Goal: Complete application form

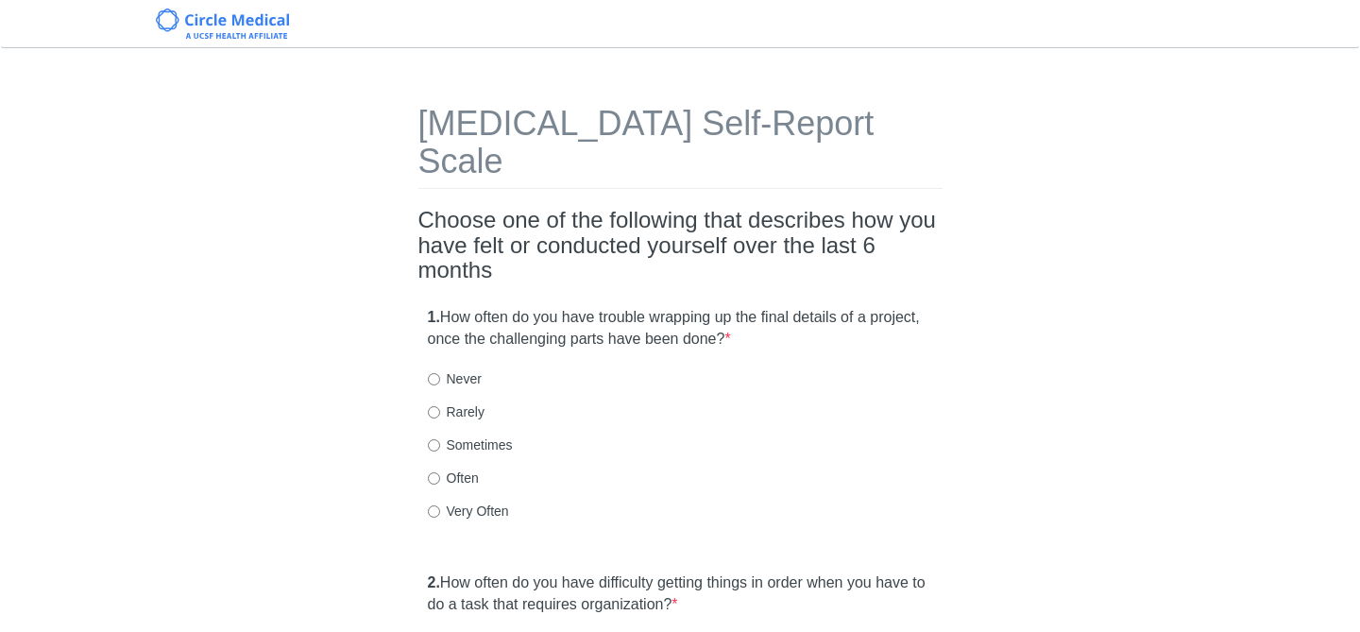
click at [467, 435] on label "Sometimes" at bounding box center [470, 444] width 85 height 19
click at [440, 439] on input "Sometimes" at bounding box center [434, 445] width 12 height 12
radio input "true"
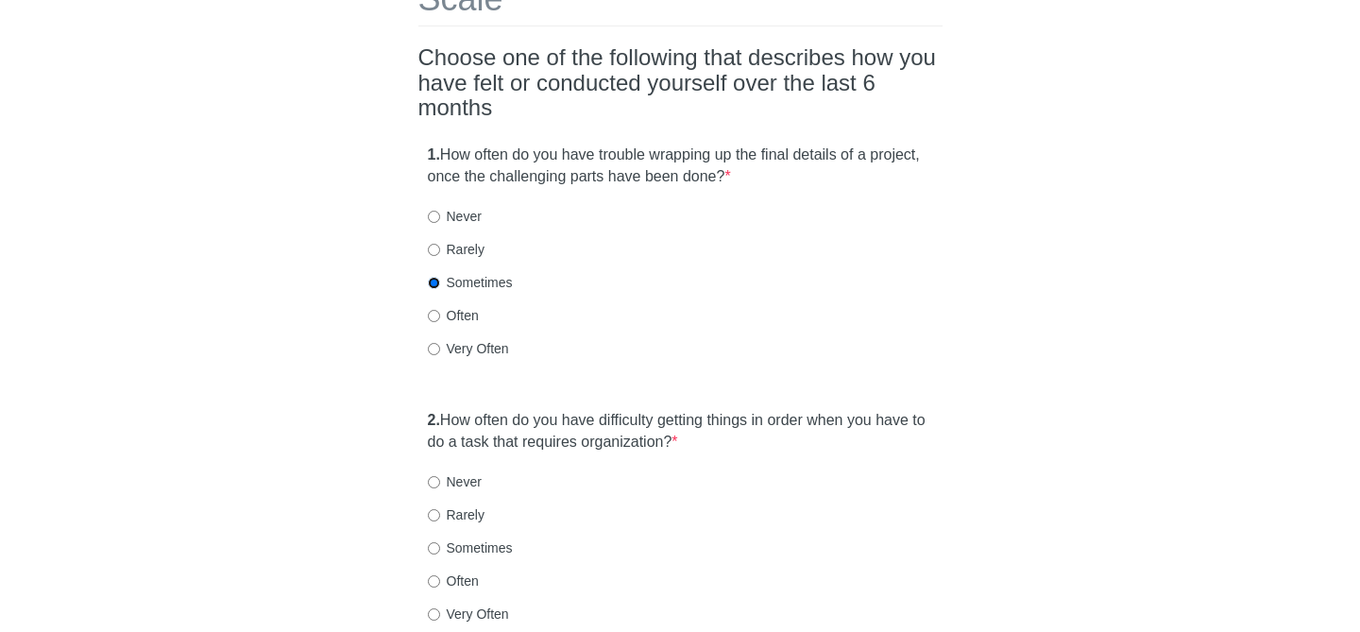
scroll to position [215, 0]
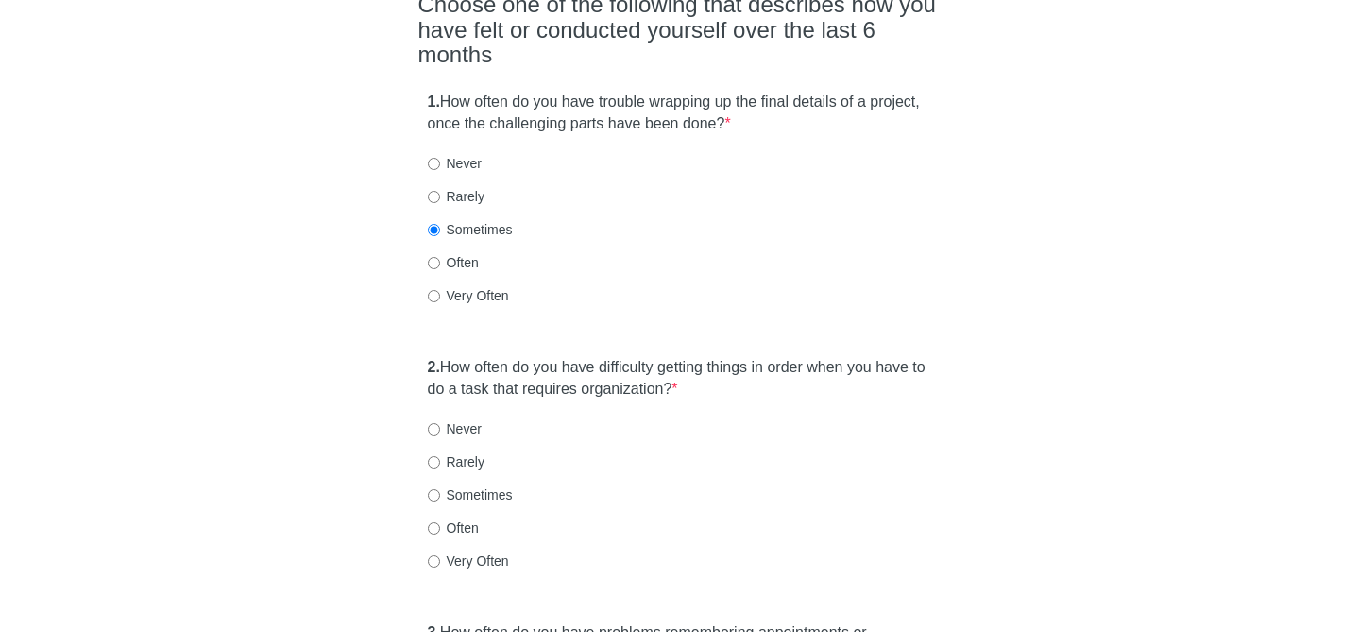
click at [448, 485] on label "Sometimes" at bounding box center [470, 494] width 85 height 19
click at [440, 489] on input "Sometimes" at bounding box center [434, 495] width 12 height 12
radio input "true"
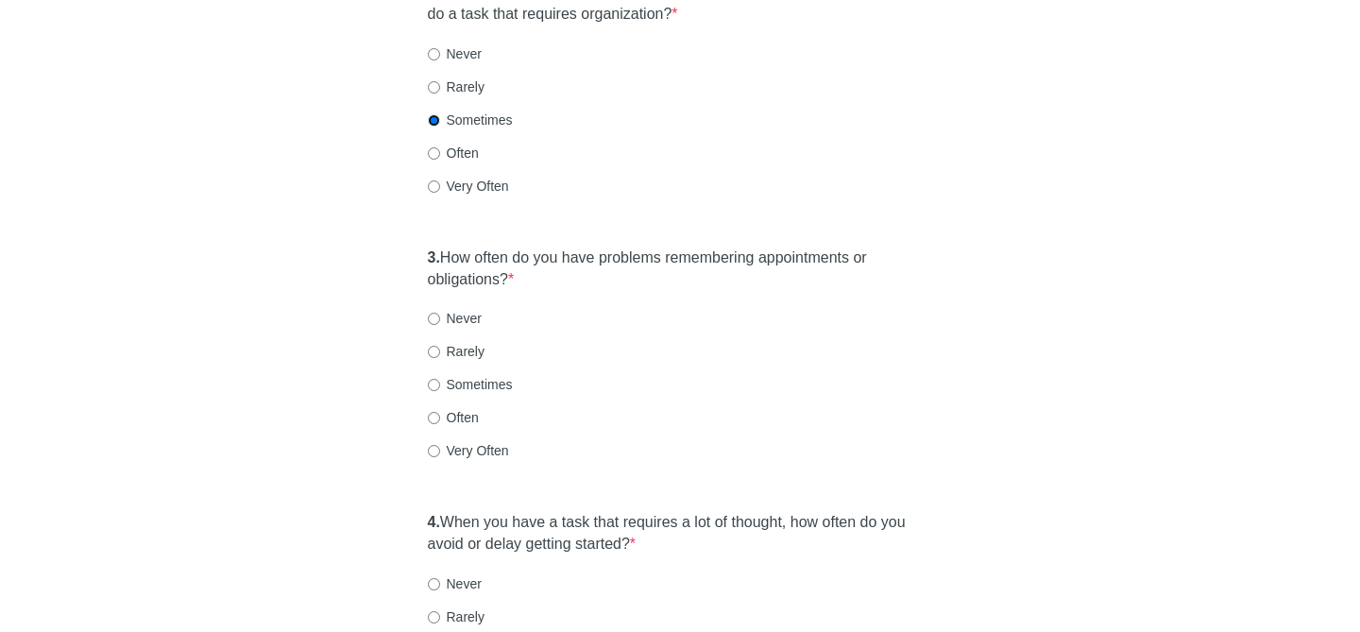
scroll to position [594, 0]
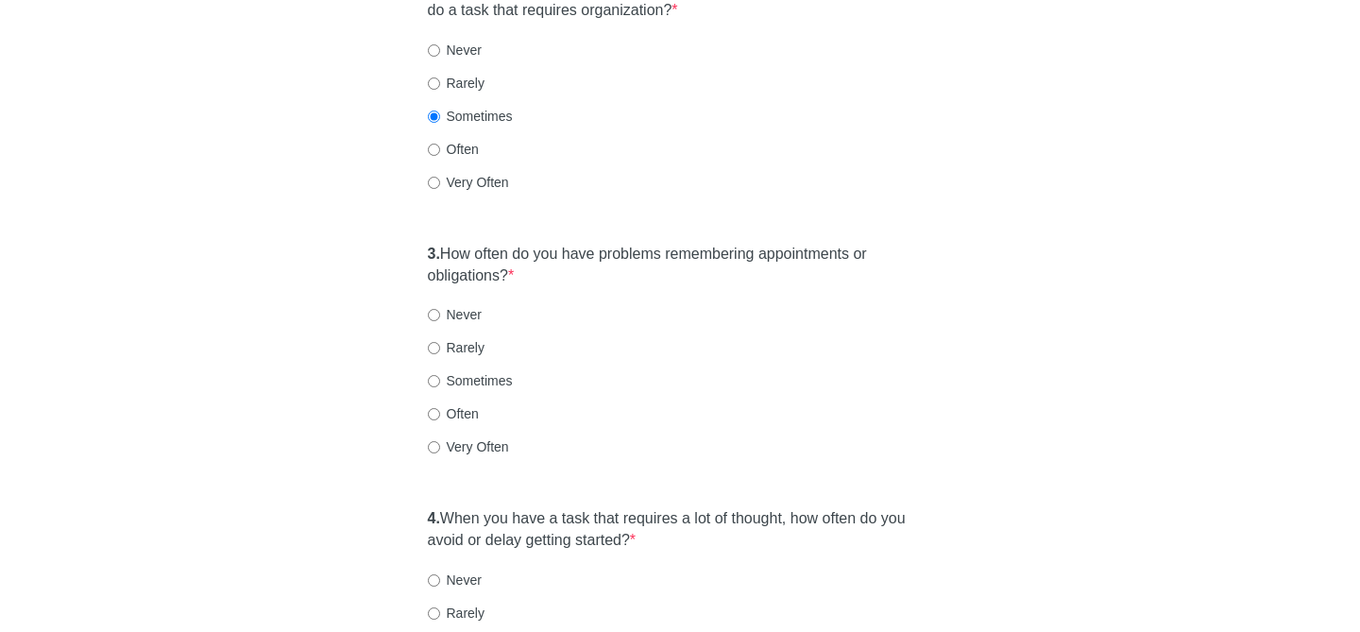
click at [444, 338] on label "Rarely" at bounding box center [456, 347] width 57 height 19
click at [440, 342] on input "Rarely" at bounding box center [434, 348] width 12 height 12
radio input "true"
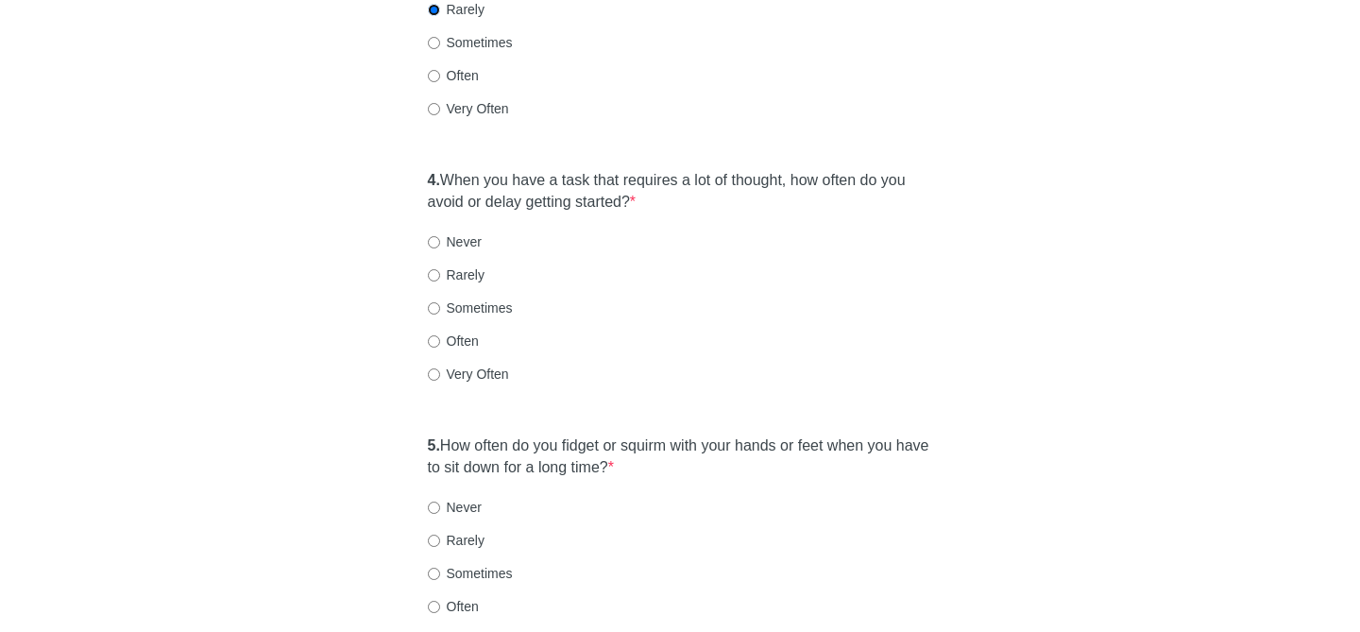
scroll to position [977, 0]
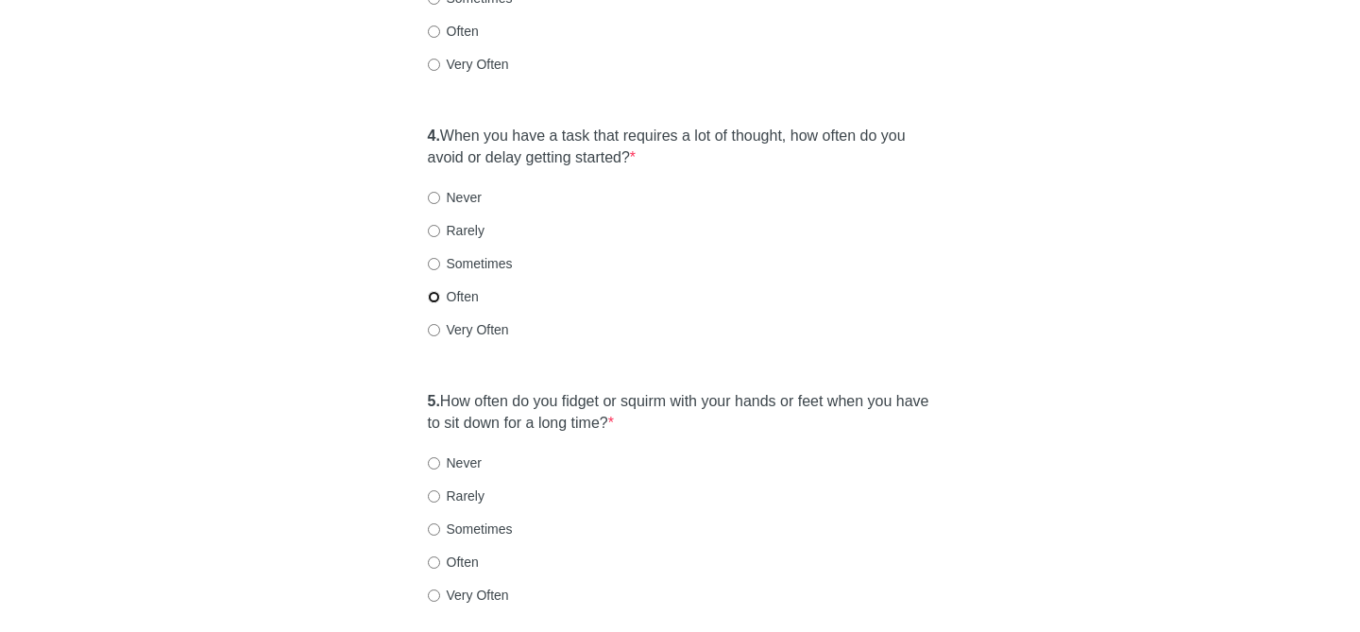
click at [431, 291] on input "Often" at bounding box center [434, 297] width 12 height 12
radio input "true"
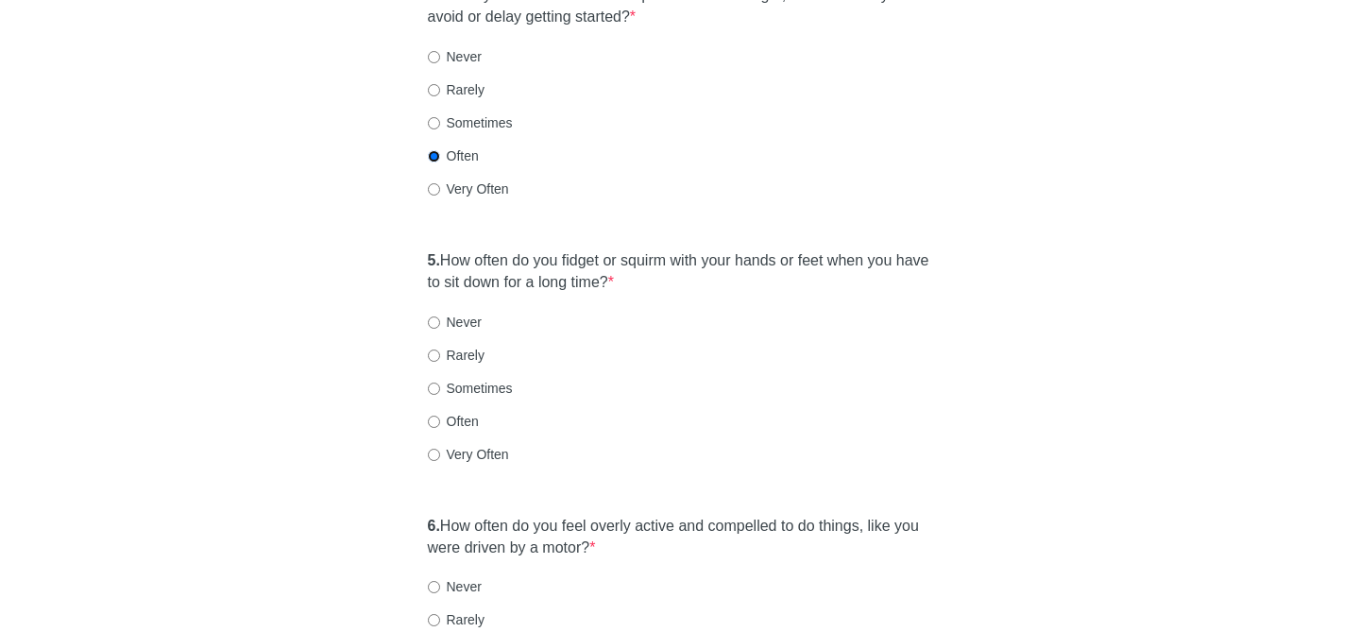
scroll to position [1144, 0]
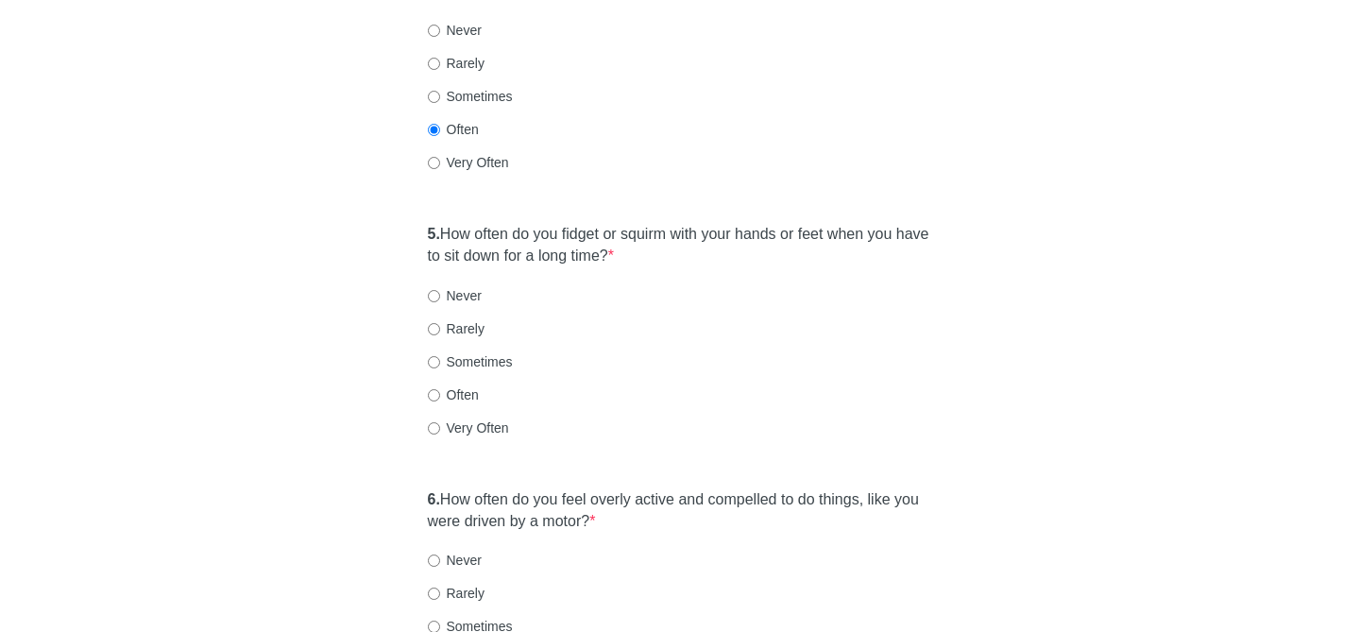
click at [450, 319] on label "Rarely" at bounding box center [456, 328] width 57 height 19
click at [440, 323] on input "Rarely" at bounding box center [434, 329] width 12 height 12
radio input "true"
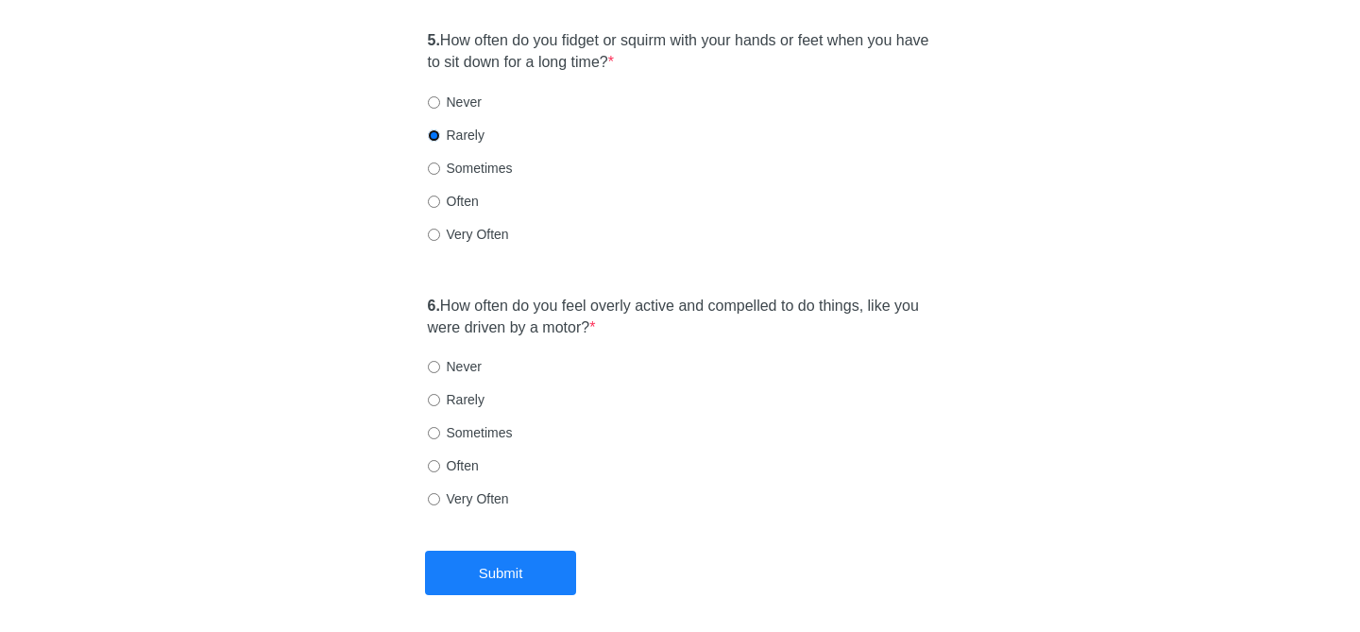
scroll to position [1342, 0]
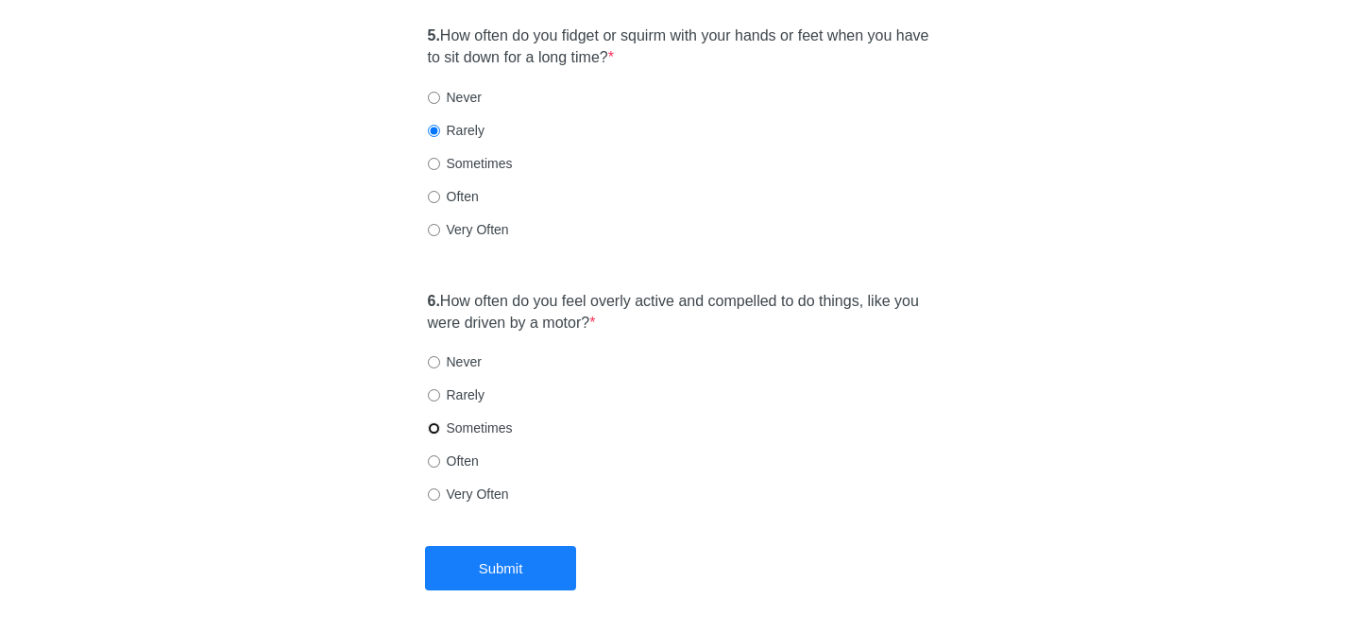
click at [432, 422] on input "Sometimes" at bounding box center [434, 428] width 12 height 12
radio input "true"
click at [485, 546] on button "Submit" at bounding box center [500, 568] width 151 height 44
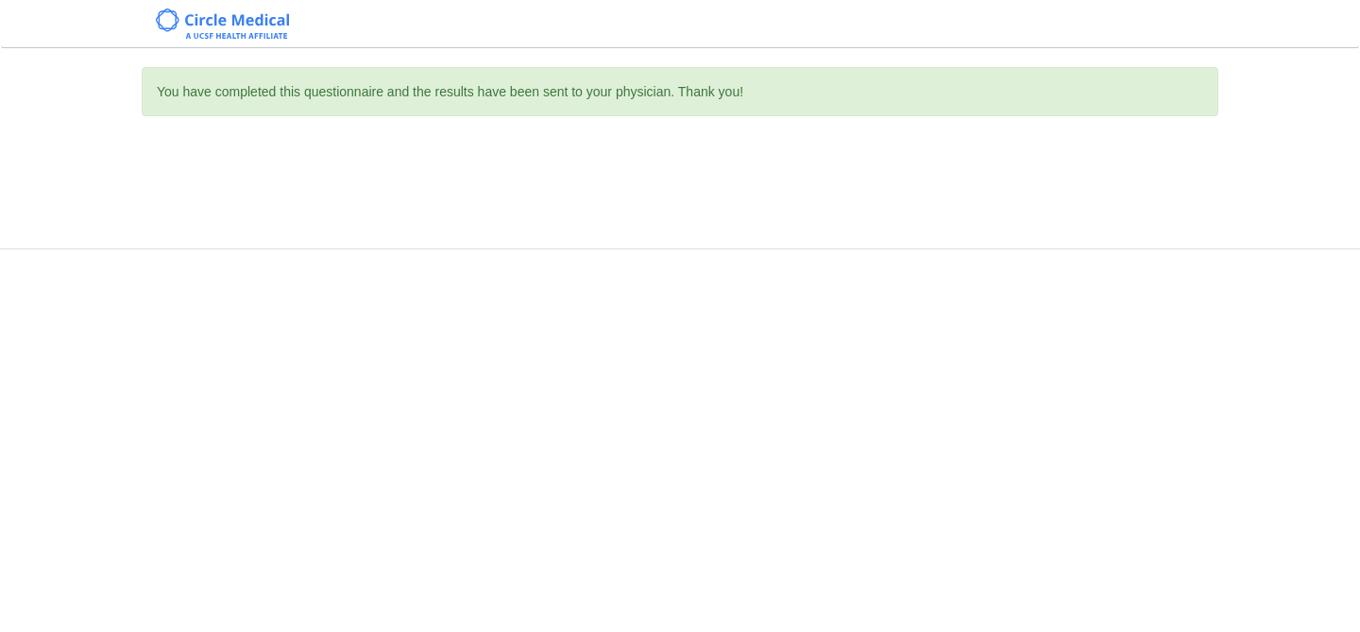
scroll to position [0, 0]
